Goal: Information Seeking & Learning: Learn about a topic

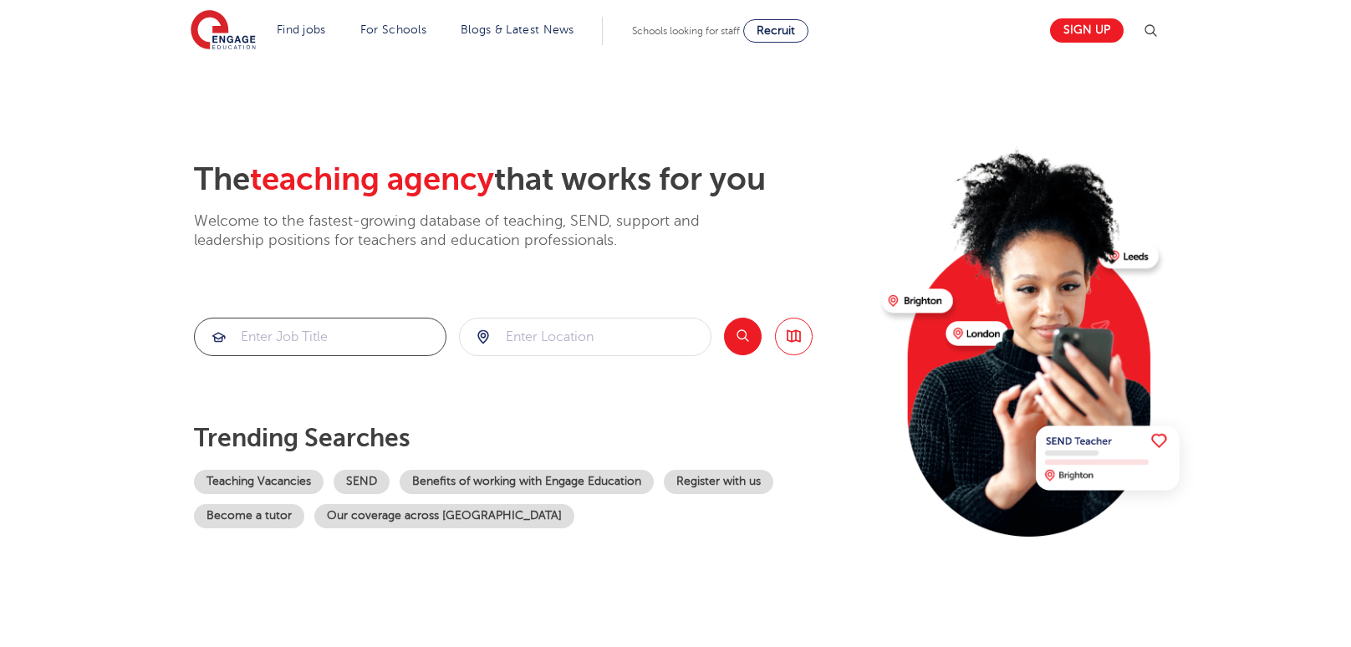
click at [330, 332] on input "search" at bounding box center [320, 337] width 251 height 37
type input "Data"
click at [742, 336] on button "Search" at bounding box center [743, 337] width 38 height 38
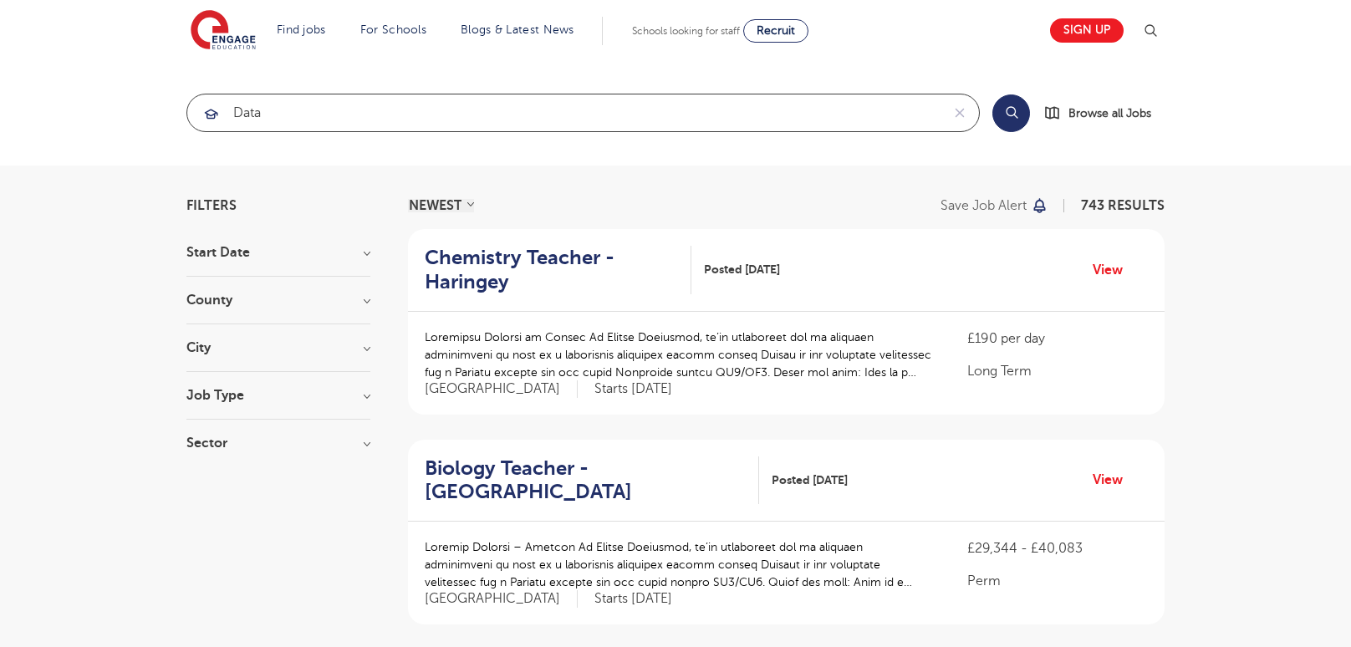
click at [313, 104] on input "Data" at bounding box center [563, 112] width 753 height 37
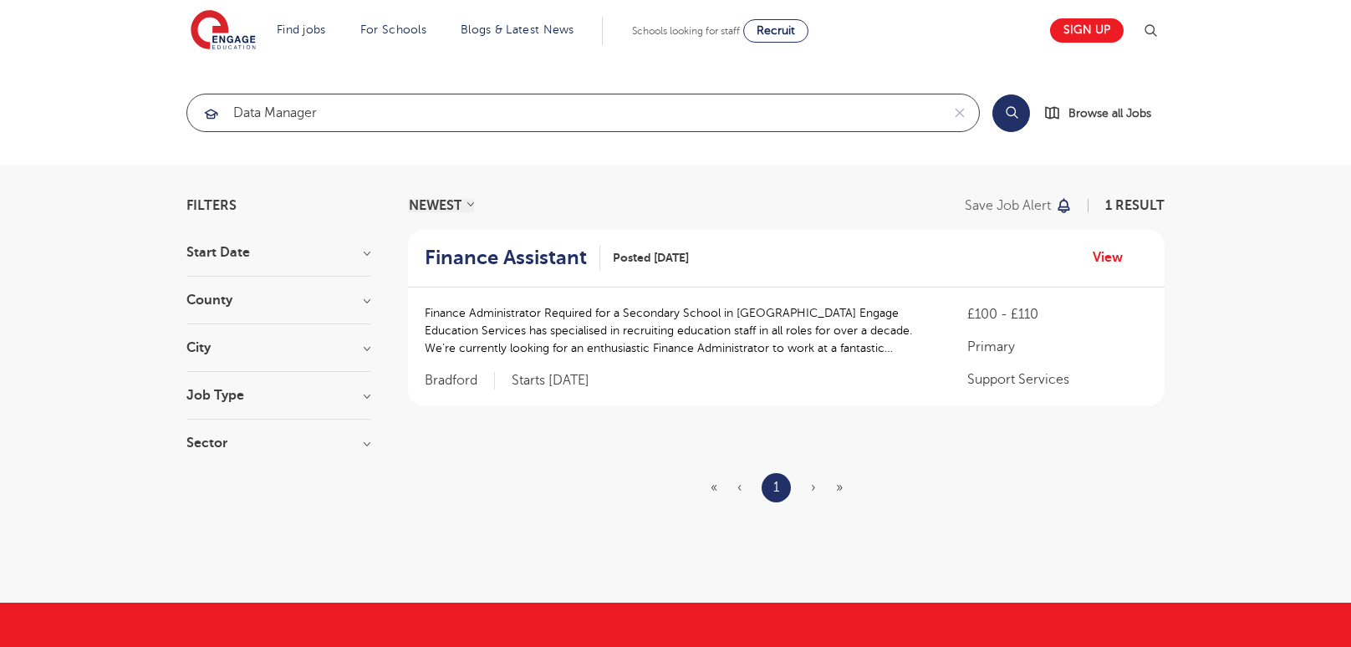
drag, startPoint x: 350, startPoint y: 110, endPoint x: 207, endPoint y: 107, distance: 143.0
click at [207, 107] on div "Data Manager" at bounding box center [563, 112] width 753 height 37
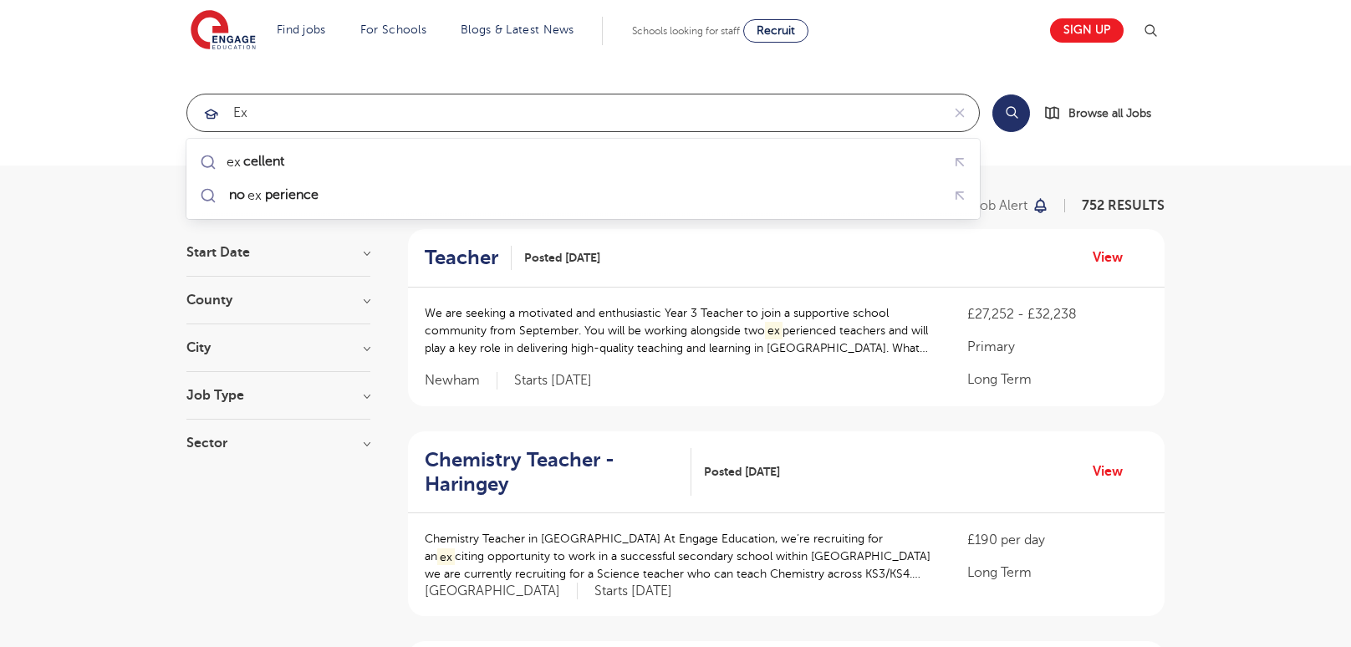
type input "E"
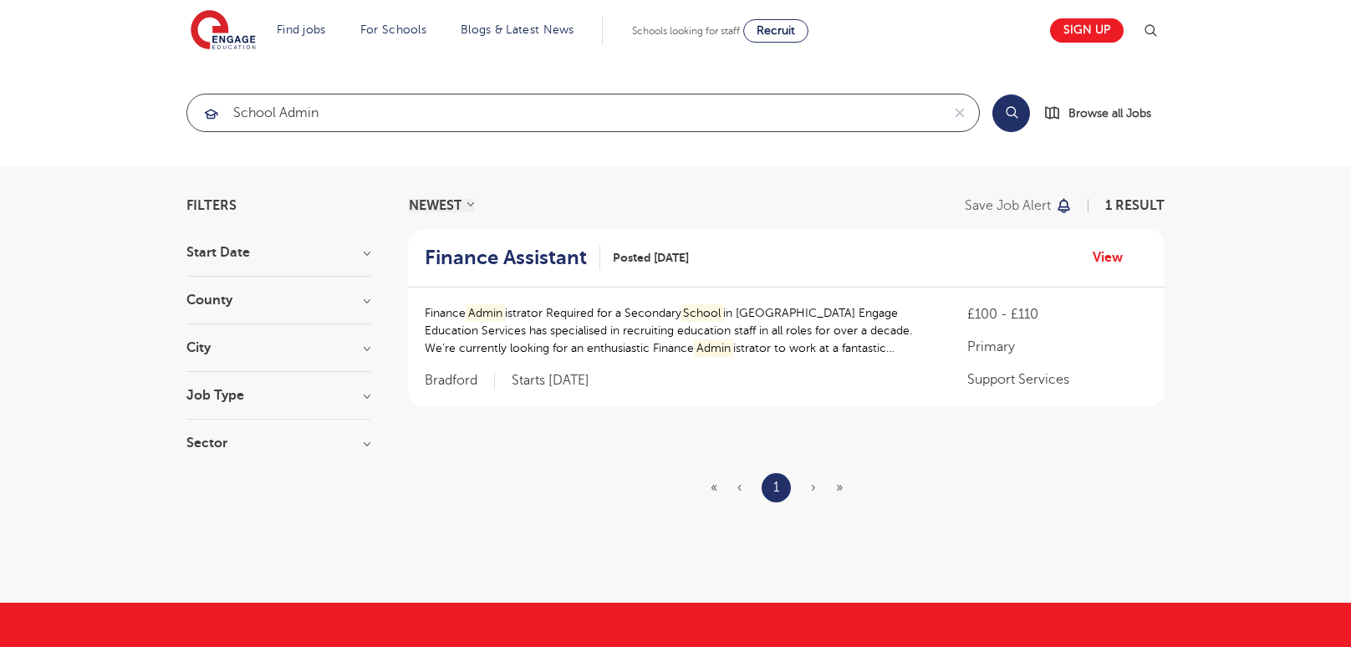
drag, startPoint x: 354, startPoint y: 109, endPoint x: 227, endPoint y: 113, distance: 126.3
click at [227, 113] on input "School Admin" at bounding box center [563, 112] width 753 height 37
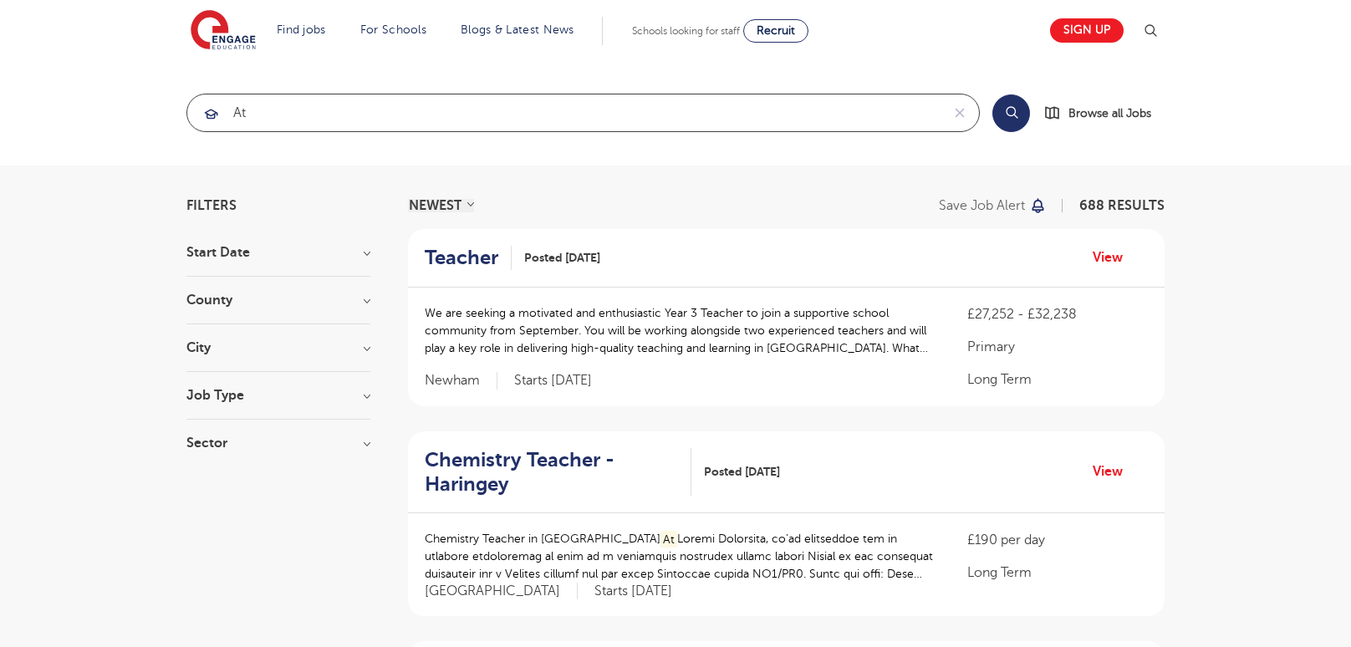
type input "A"
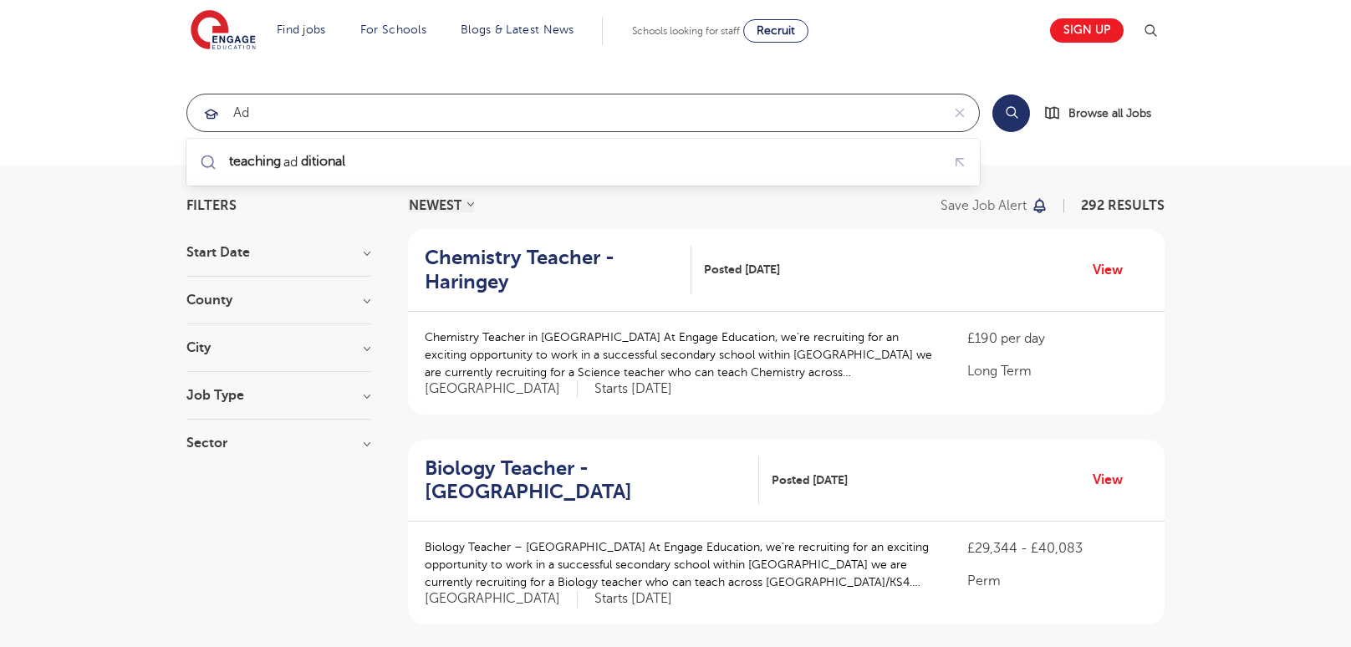
type input "A"
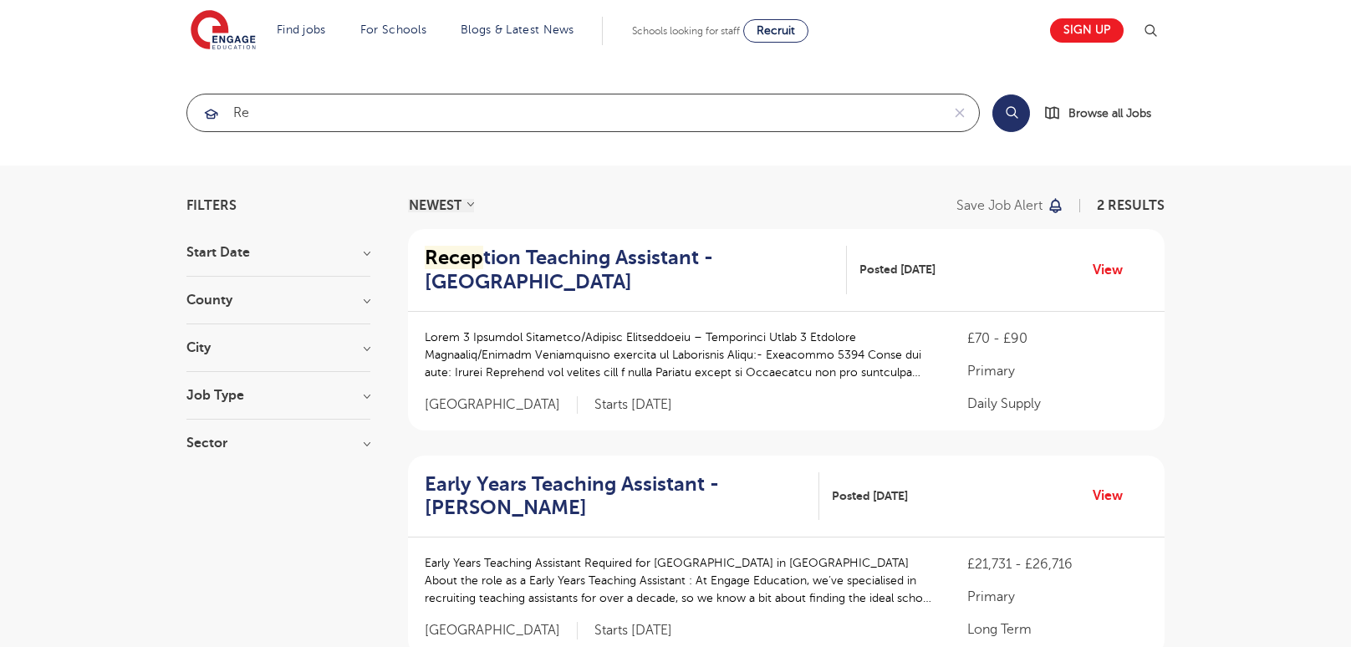
type input "R"
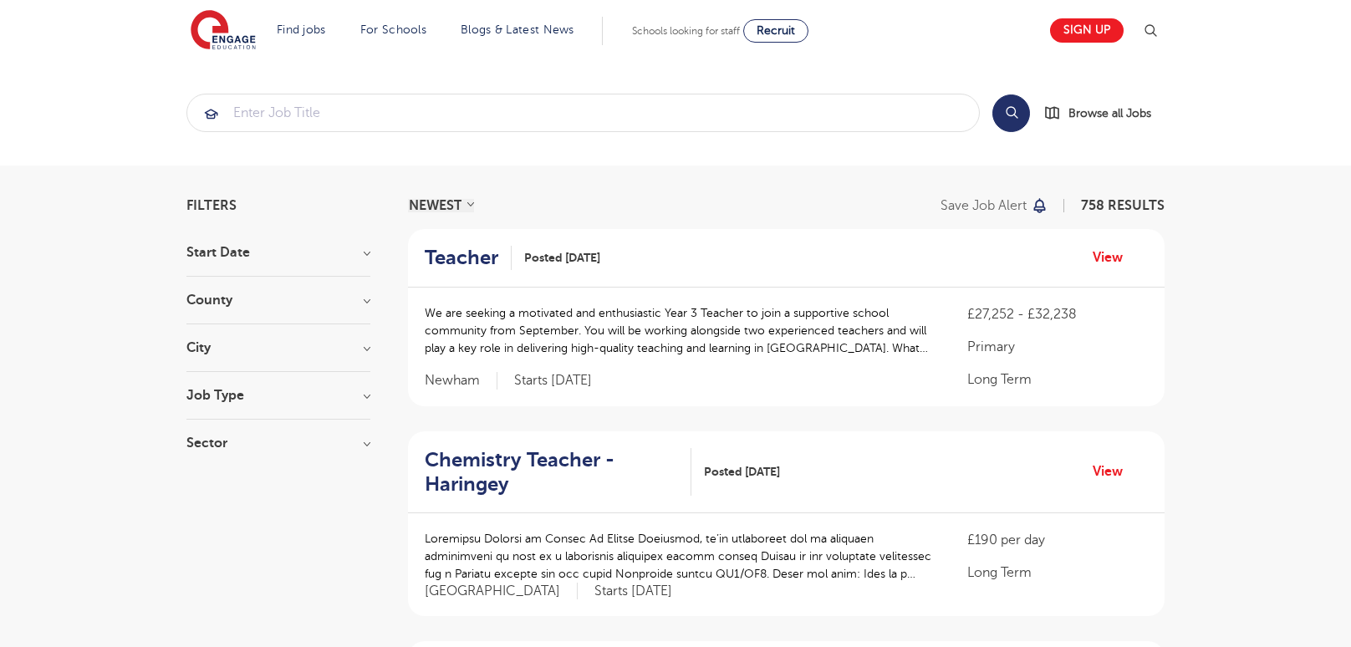
click at [365, 390] on h3 "Job Type" at bounding box center [278, 395] width 184 height 13
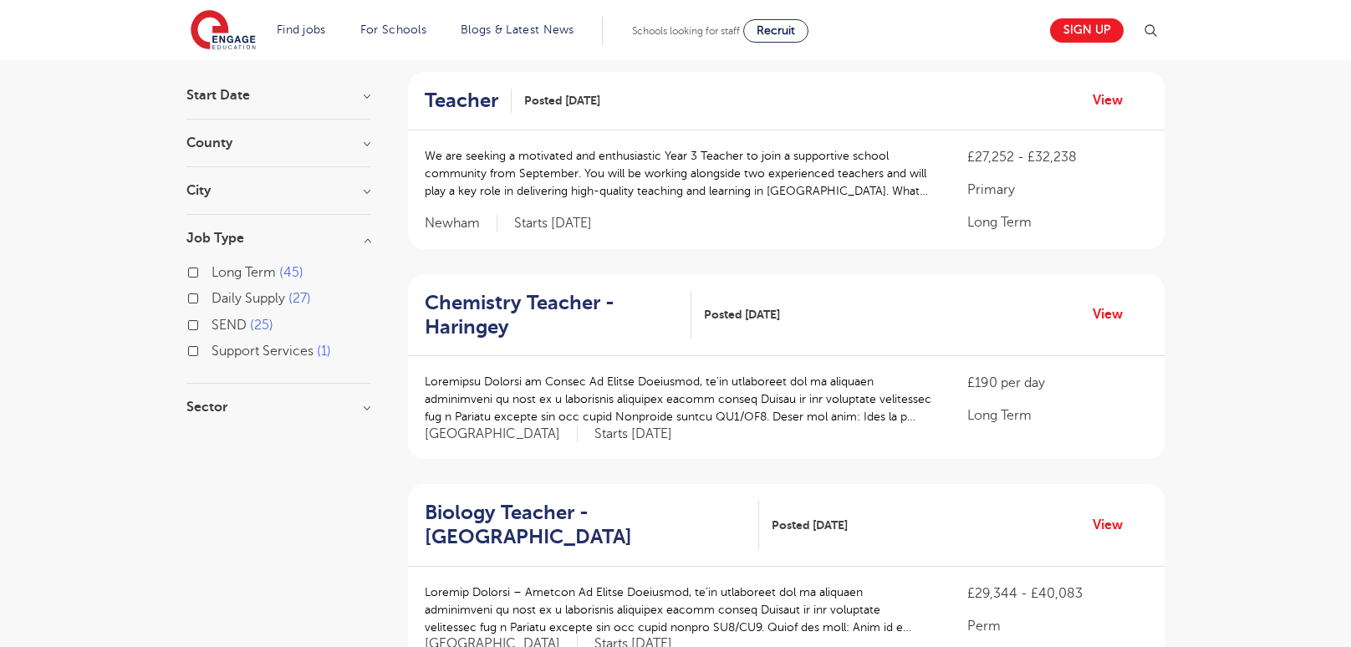
scroll to position [168, 0]
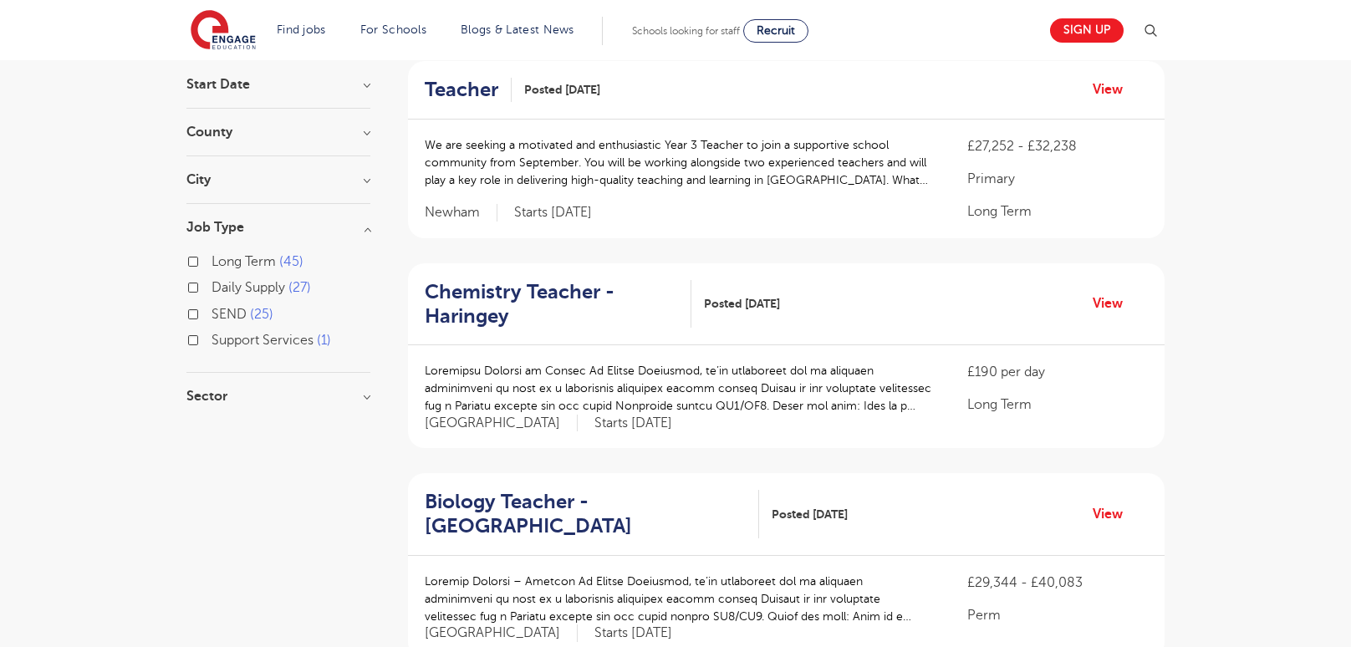
click at [255, 338] on span "Support Services" at bounding box center [263, 340] width 102 height 15
click at [222, 338] on input "Support Services 1" at bounding box center [217, 338] width 11 height 11
checkbox input "true"
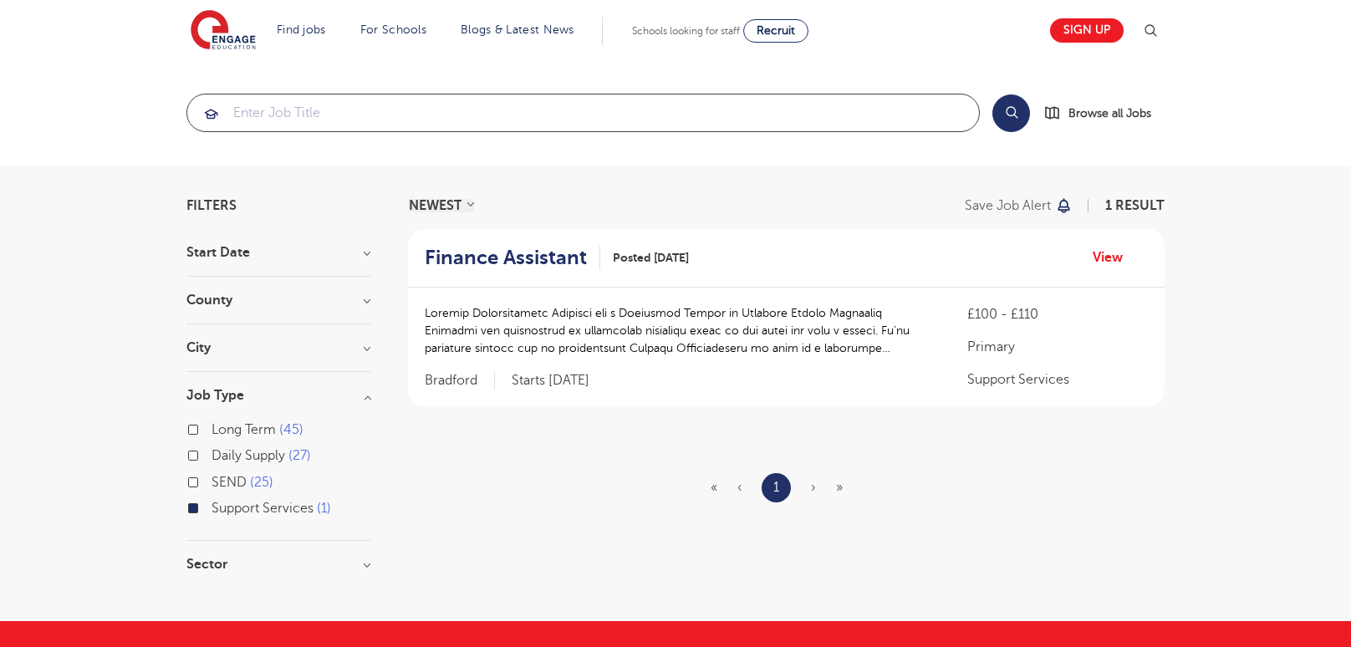
click at [396, 117] on input "search" at bounding box center [583, 112] width 792 height 37
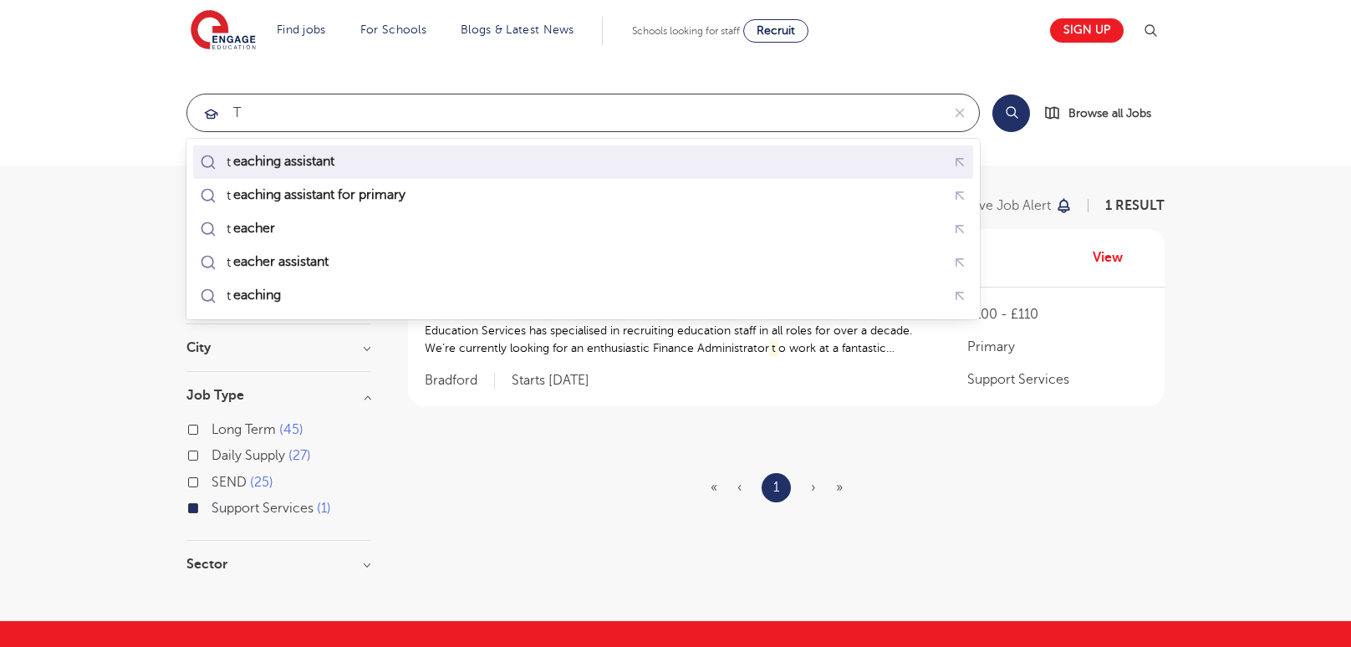
click at [318, 171] on div "t eaching assistant" at bounding box center [269, 162] width 147 height 23
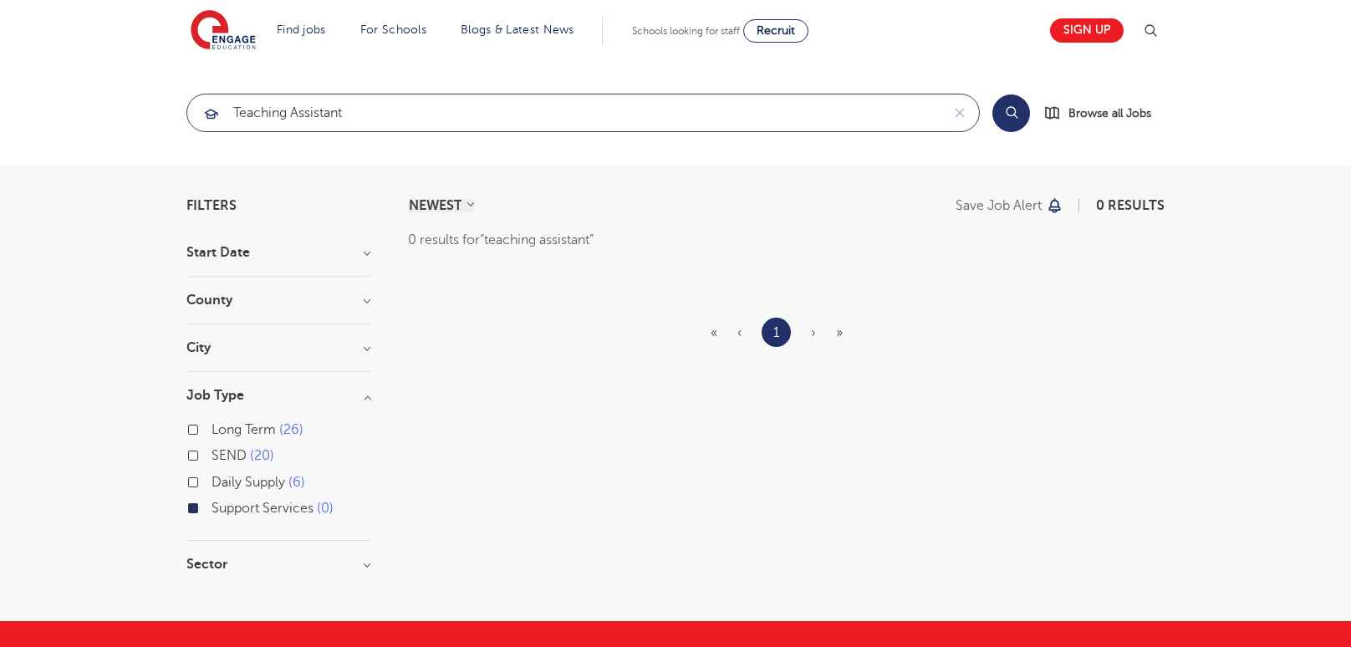
type input "teaching assistant"
click at [212, 508] on label "Support Services 0" at bounding box center [273, 509] width 122 height 22
click at [212, 508] on input "Support Services 0" at bounding box center [217, 506] width 11 height 11
checkbox input "false"
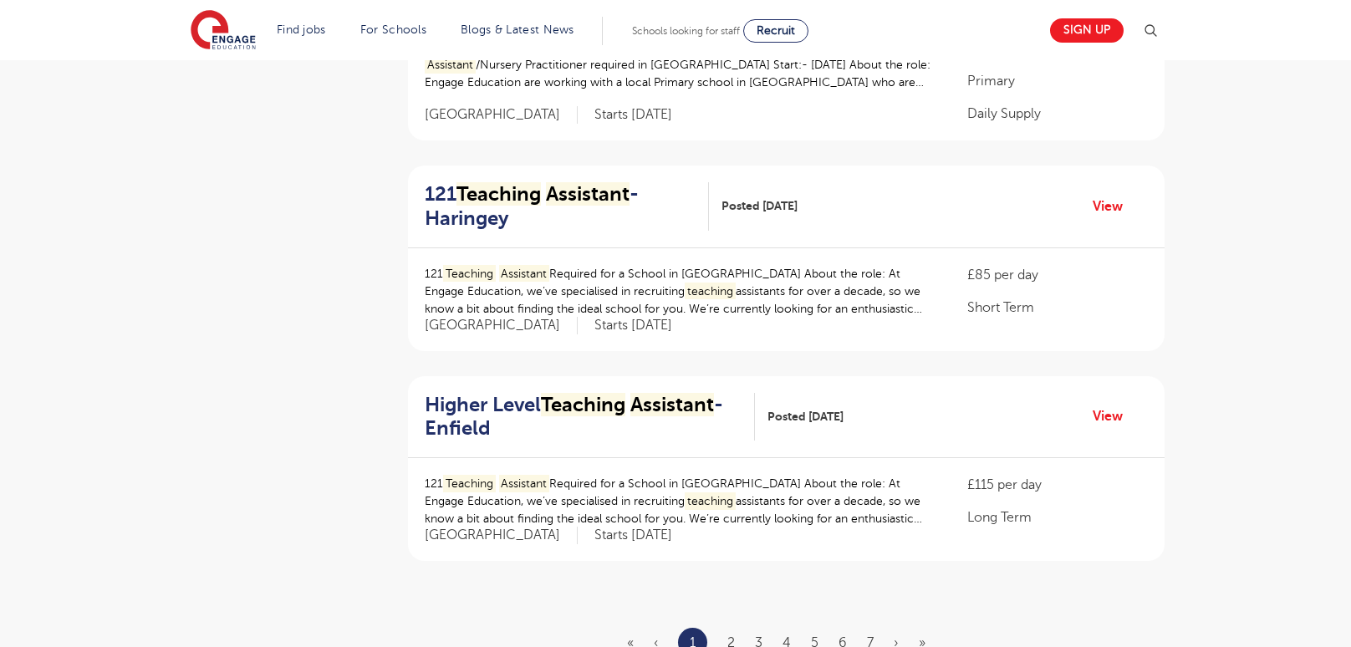
scroll to position [1768, 0]
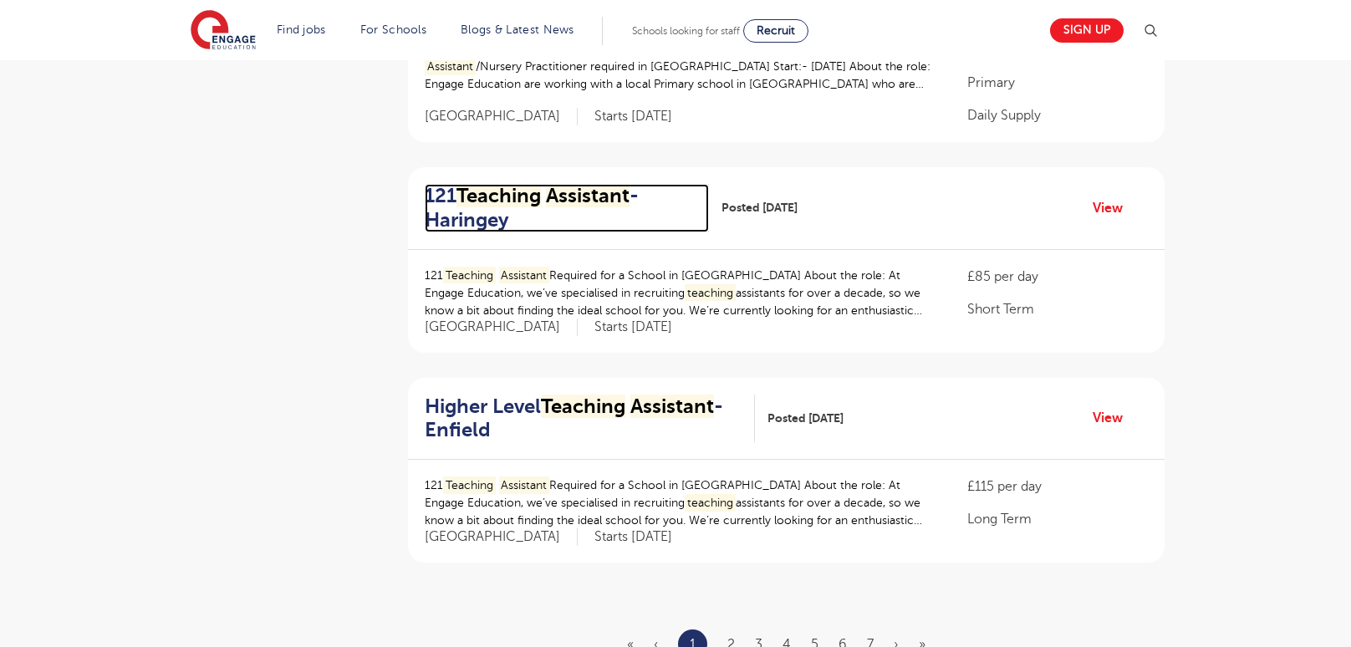
click at [522, 188] on mark "Teaching" at bounding box center [499, 195] width 84 height 23
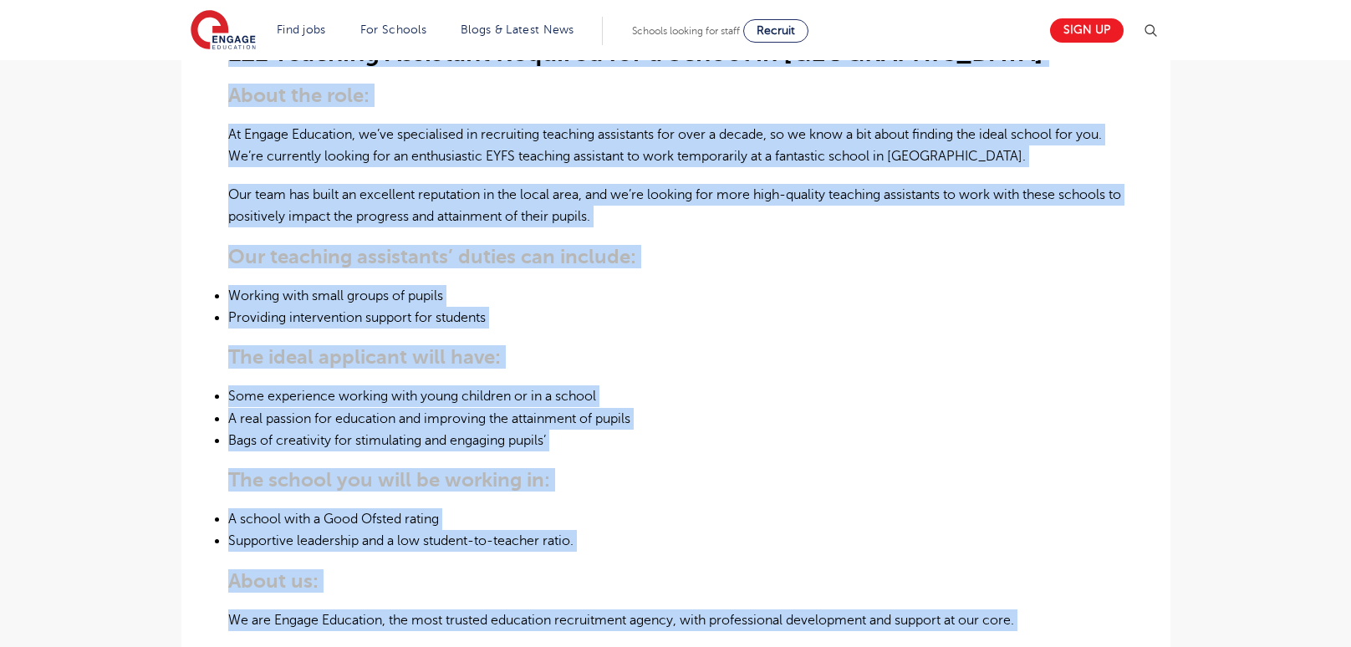
scroll to position [311, 0]
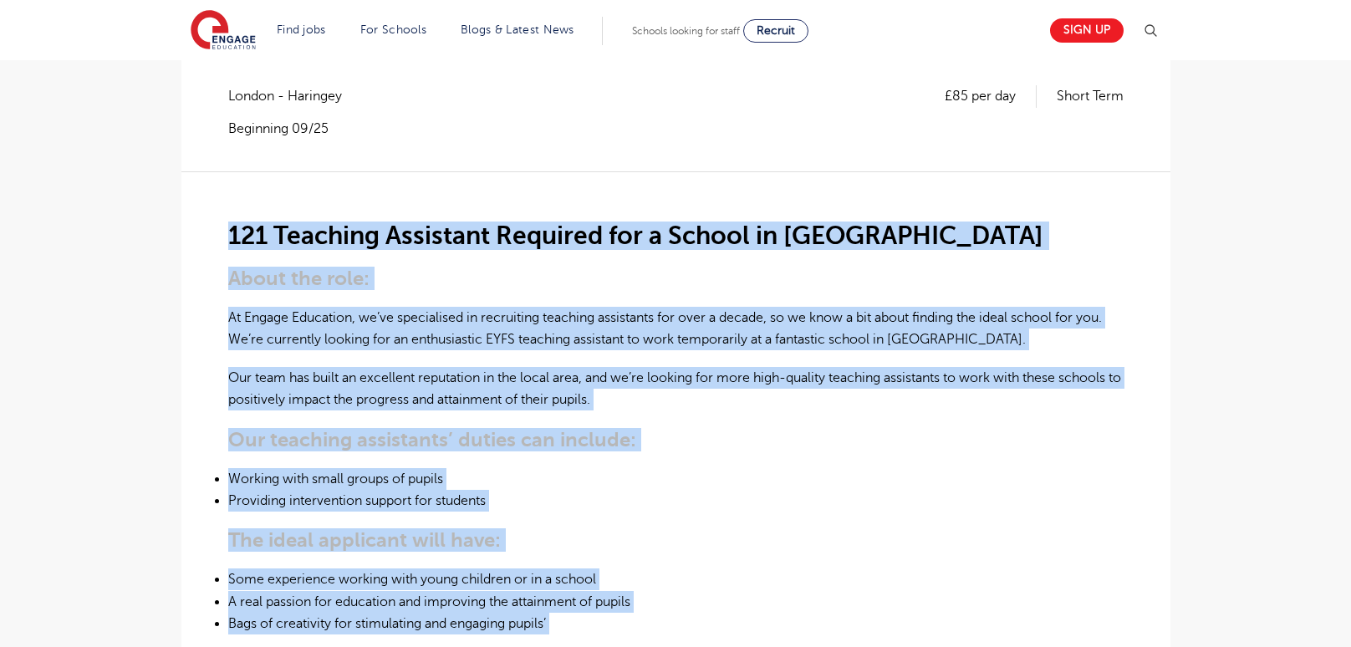
drag, startPoint x: 334, startPoint y: 336, endPoint x: 217, endPoint y: 232, distance: 155.8
copy div "121 Teaching Assistant Required for a School in Haringey About the role: At Eng…"
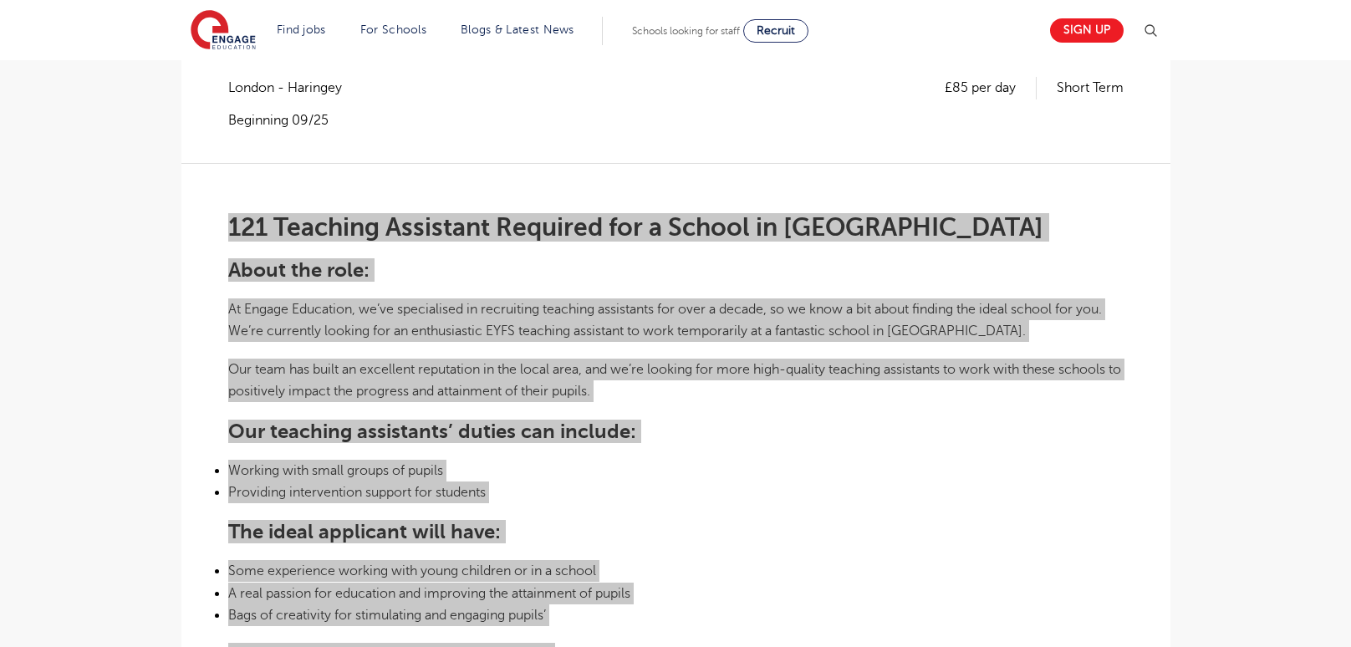
scroll to position [336, 0]
